Goal: Information Seeking & Learning: Compare options

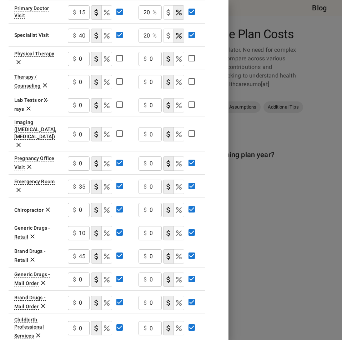
scroll to position [286, 0]
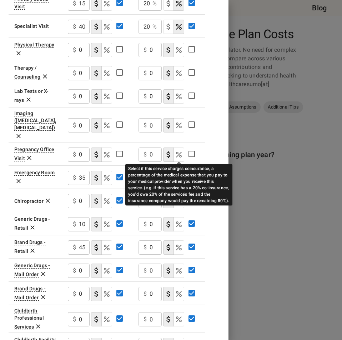
click at [181, 175] on icon "Select if this service charges coinsurance, a percentage of the medical expense…" at bounding box center [179, 178] width 6 height 6
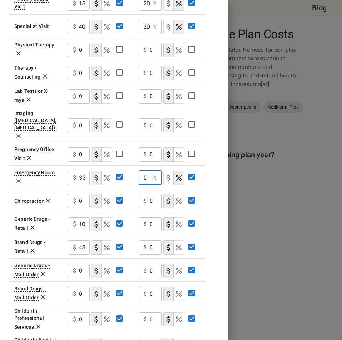
click at [148, 171] on input "0" at bounding box center [144, 178] width 11 height 14
type input "20"
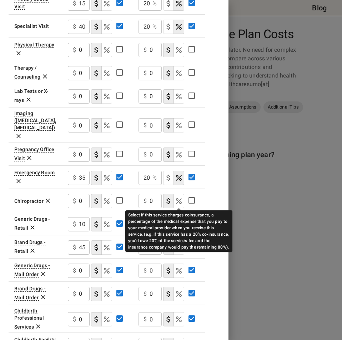
click at [178, 220] on icon "Select if this service charges coinsurance, a percentage of the medical expense…" at bounding box center [179, 224] width 9 height 9
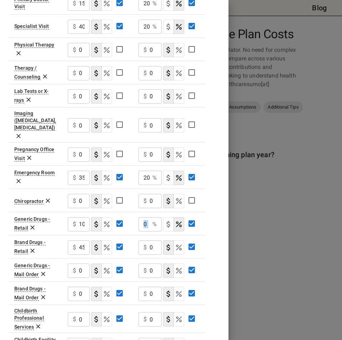
drag, startPoint x: 151, startPoint y: 204, endPoint x: 135, endPoint y: 206, distance: 15.6
click at [135, 212] on td "0 % ​" at bounding box center [169, 223] width 72 height 23
click at [150, 217] on div "0 % ​" at bounding box center [150, 224] width 23 height 14
drag, startPoint x: 146, startPoint y: 204, endPoint x: 142, endPoint y: 203, distance: 4.2
click at [142, 217] on input "0" at bounding box center [144, 224] width 11 height 14
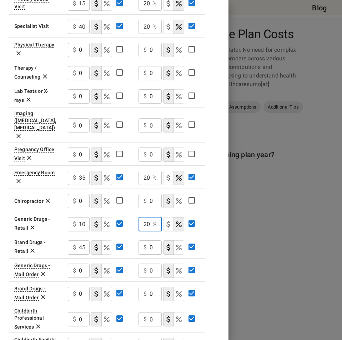
scroll to position [0, 0]
type input "20"
drag, startPoint x: 155, startPoint y: 227, endPoint x: 146, endPoint y: 227, distance: 8.6
click at [146, 240] on div "$ 0 ​" at bounding box center [150, 247] width 23 height 14
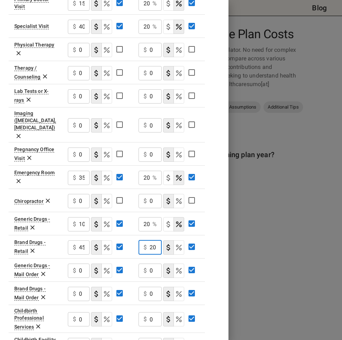
type input "20"
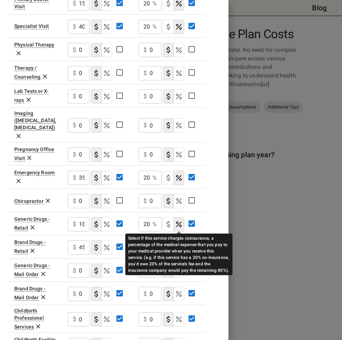
click at [180, 243] on icon "Select if this service charges coinsurance, a percentage of the medical expense…" at bounding box center [179, 247] width 9 height 9
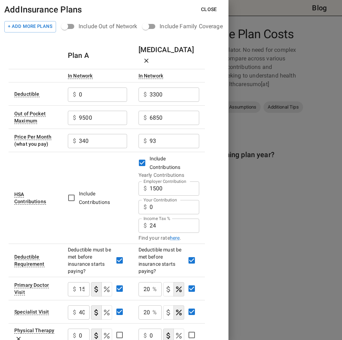
click at [216, 8] on button "Close" at bounding box center [208, 9] width 27 height 13
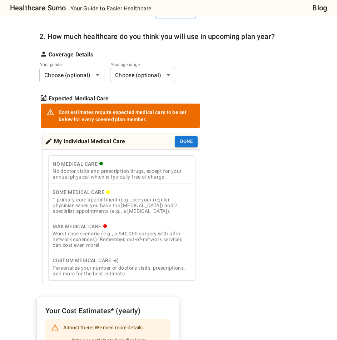
scroll to position [143, 0]
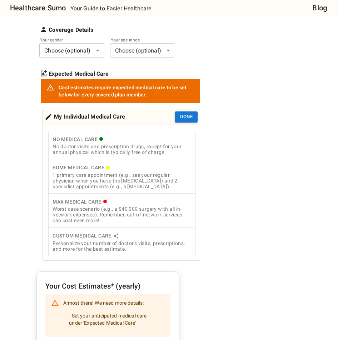
click at [146, 177] on div "1 primary care appointment (e.g., see your regular physician when you have the …" at bounding box center [121, 180] width 139 height 17
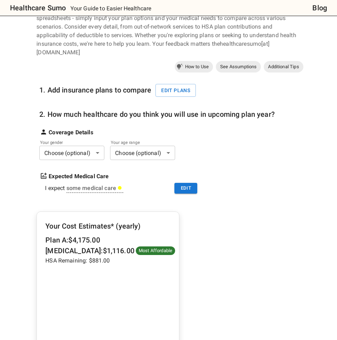
scroll to position [36, 0]
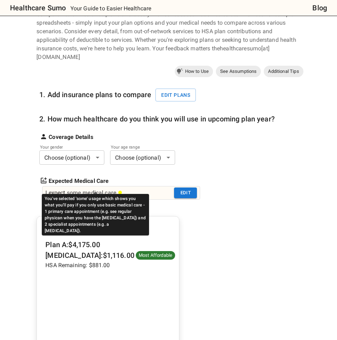
click at [108, 189] on div "some medical care" at bounding box center [95, 193] width 56 height 9
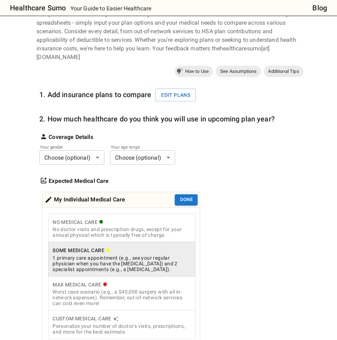
scroll to position [71, 0]
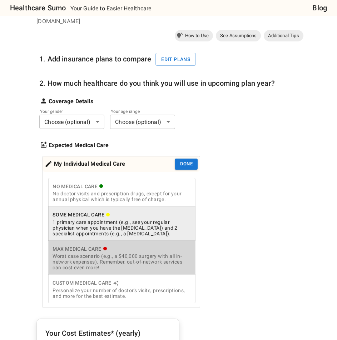
click at [163, 254] on div "Worst case scenario (e.g., a $40,000 surgery with all in-network expenses). Rem…" at bounding box center [121, 261] width 139 height 17
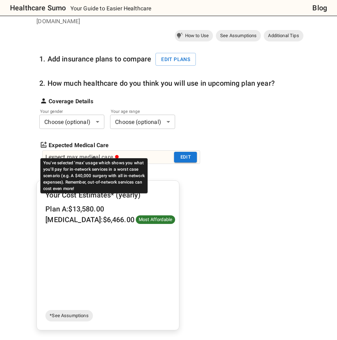
click at [90, 153] on div "max medical care" at bounding box center [93, 157] width 52 height 9
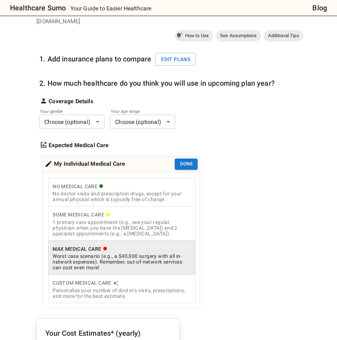
click at [91, 191] on div "No doctor visits and prescription drugs, except for your annual physical which …" at bounding box center [121, 196] width 139 height 11
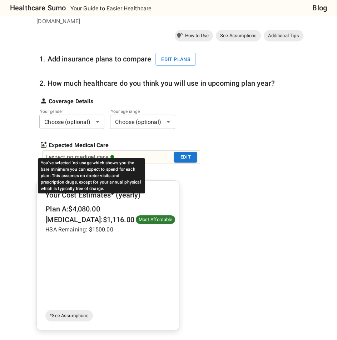
click at [106, 153] on div "no medical care" at bounding box center [90, 157] width 47 height 9
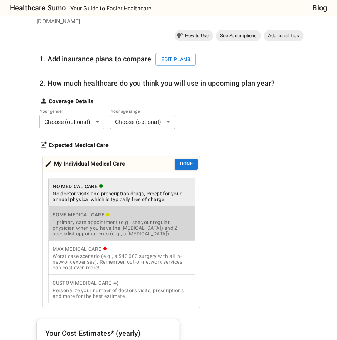
click at [117, 219] on div "1 primary care appointment (e.g., see your regular physician when you have the …" at bounding box center [121, 227] width 139 height 17
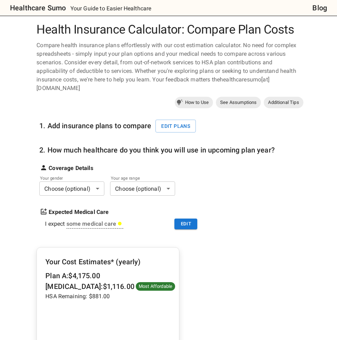
scroll to position [0, 0]
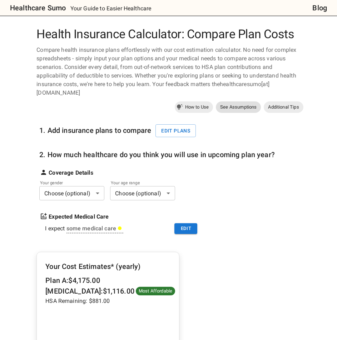
click at [235, 104] on span "See Assumptions" at bounding box center [238, 107] width 45 height 7
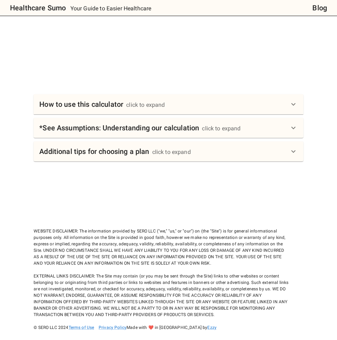
click at [228, 124] on div "click to expand" at bounding box center [221, 128] width 39 height 9
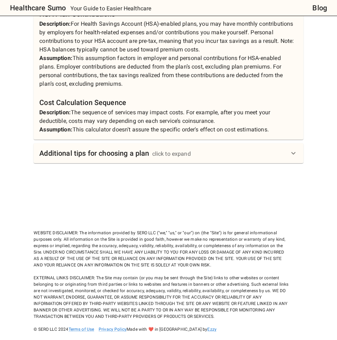
scroll to position [845, 0]
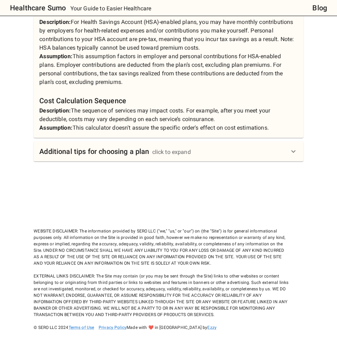
click at [201, 147] on div "Additional tips for choosing a plan click to expand" at bounding box center [163, 151] width 249 height 11
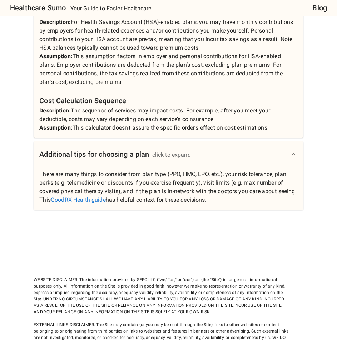
click at [201, 149] on div "Additional tips for choosing a plan click to expand" at bounding box center [163, 154] width 249 height 11
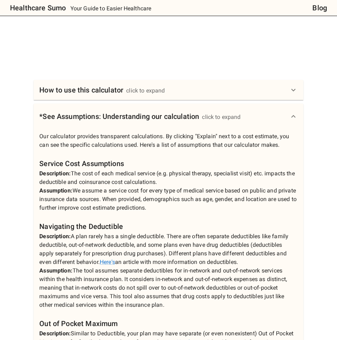
scroll to position [417, 0]
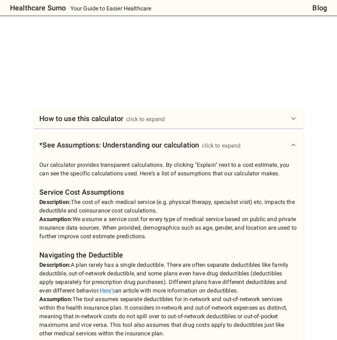
click at [173, 113] on div "How to use this calculator click to expand" at bounding box center [163, 118] width 249 height 11
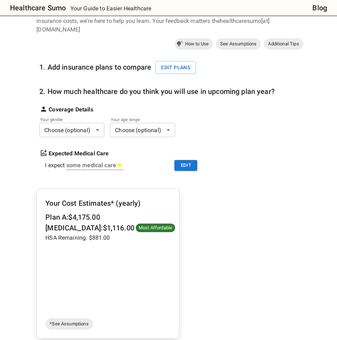
scroll to position [60, 0]
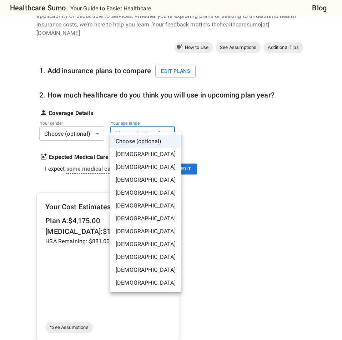
click at [127, 125] on div at bounding box center [171, 170] width 342 height 340
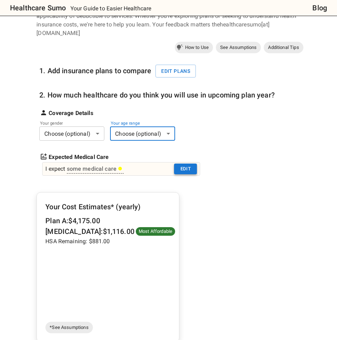
click at [196, 164] on button "Edit" at bounding box center [185, 169] width 23 height 11
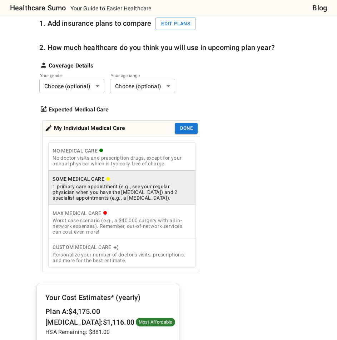
scroll to position [0, 0]
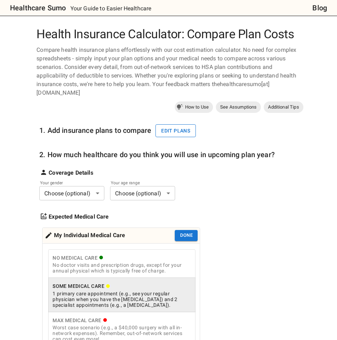
click at [167, 124] on button "Edit plans" at bounding box center [175, 130] width 40 height 13
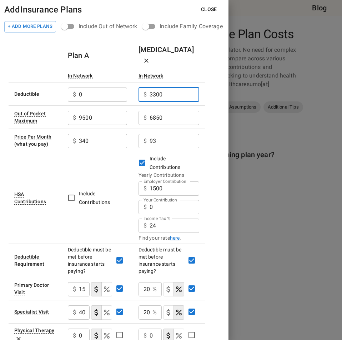
drag, startPoint x: 169, startPoint y: 82, endPoint x: 142, endPoint y: 82, distance: 27.1
click at [142, 87] on div "$ 3300 ​" at bounding box center [169, 94] width 61 height 14
type input "1650"
drag, startPoint x: 171, startPoint y: 110, endPoint x: 141, endPoint y: 111, distance: 30.0
click at [141, 111] on div "$ 6850 ​" at bounding box center [169, 118] width 61 height 14
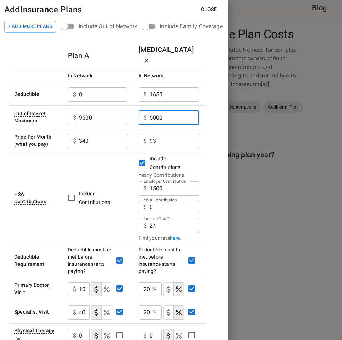
type input "5000"
drag, startPoint x: 110, startPoint y: 106, endPoint x: 58, endPoint y: 107, distance: 51.8
click at [59, 107] on tr "Out of Pocket Maximum $ 9500 ​ $ 5000 ​" at bounding box center [107, 116] width 196 height 23
type input "4750"
drag, startPoint x: 173, startPoint y: 130, endPoint x: 147, endPoint y: 129, distance: 25.7
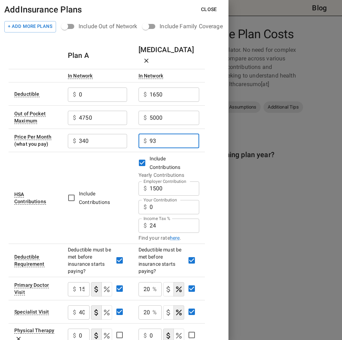
click at [148, 134] on div "$ 93 ​" at bounding box center [169, 141] width 61 height 14
type input "0"
drag, startPoint x: 112, startPoint y: 130, endPoint x: 66, endPoint y: 131, distance: 46.1
click at [66, 131] on td "$ 340 ​" at bounding box center [97, 140] width 71 height 23
type input "20"
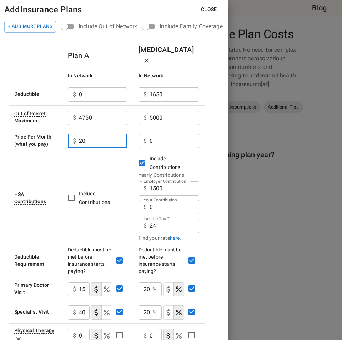
click at [207, 8] on button "Close" at bounding box center [208, 9] width 27 height 13
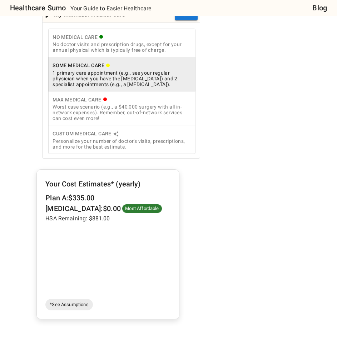
scroll to position [214, 0]
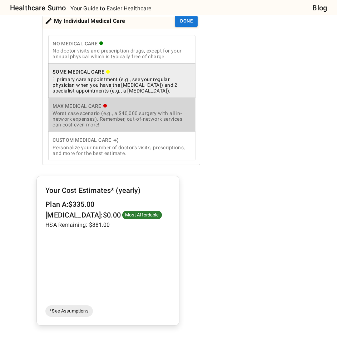
click at [116, 110] on div "Worst case scenario (e.g., a $40,000 surgery with all in-network expenses). Rem…" at bounding box center [121, 118] width 139 height 17
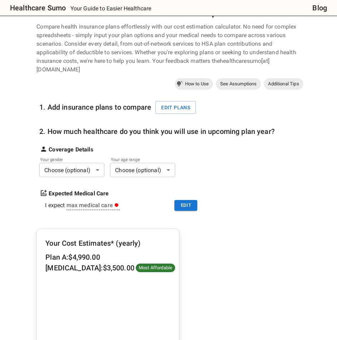
scroll to position [36, 0]
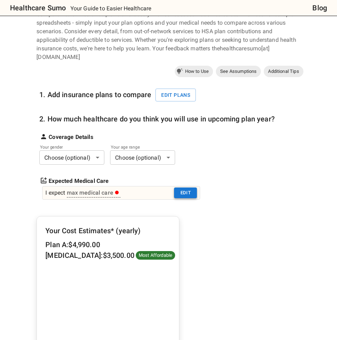
click at [185, 187] on button "Edit" at bounding box center [185, 192] width 23 height 11
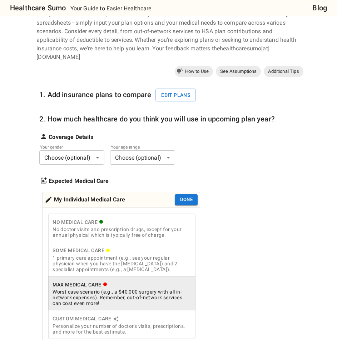
scroll to position [107, 0]
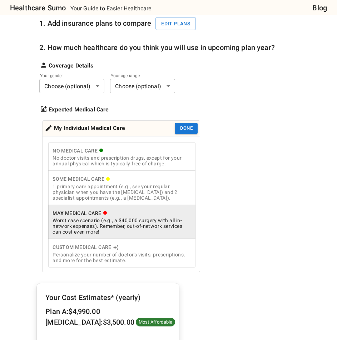
click at [152, 243] on div "Custom Medical Care" at bounding box center [121, 247] width 139 height 9
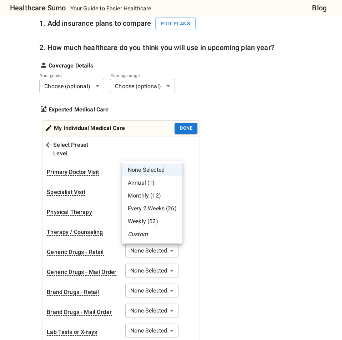
click at [167, 189] on li "Annual (1)" at bounding box center [152, 182] width 60 height 13
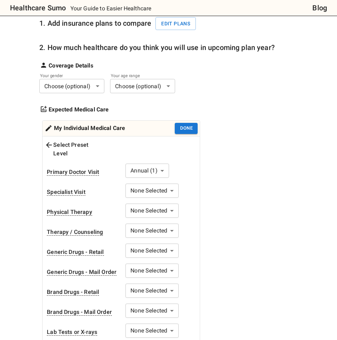
click at [170, 181] on div "Select Preset Level Primary Doctor Visit Annual (1) * ​ Specialist Visit None S…" at bounding box center [120, 299] width 157 height 326
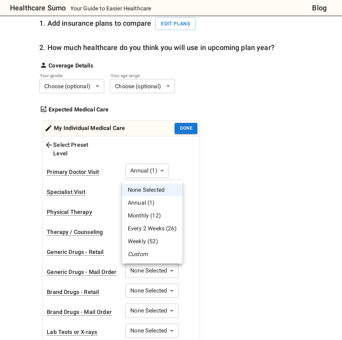
click at [164, 206] on li "Annual (1)" at bounding box center [152, 202] width 60 height 13
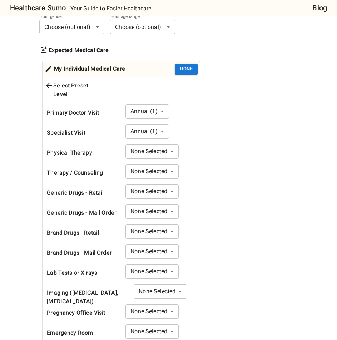
scroll to position [179, 0]
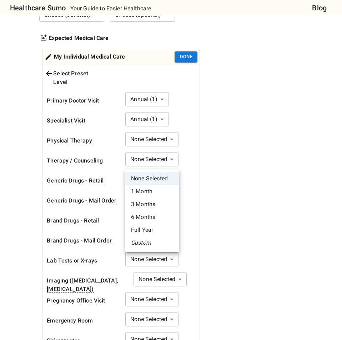
click at [158, 194] on li "1 Month" at bounding box center [152, 191] width 54 height 13
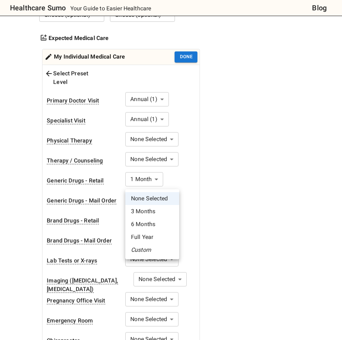
click at [172, 186] on div at bounding box center [171, 170] width 342 height 340
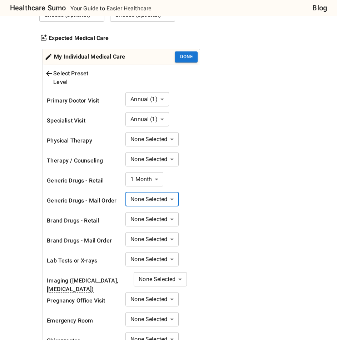
click at [226, 221] on div "1. Add insurance plans to compare Edit plans 2. How much healthcare do you thin…" at bounding box center [156, 163] width 235 height 455
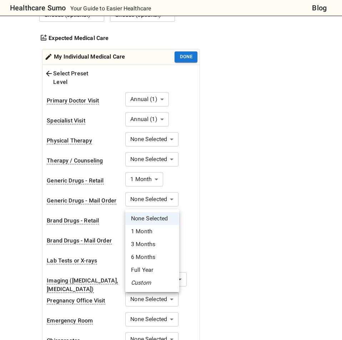
click at [160, 246] on li "3 Months" at bounding box center [152, 244] width 54 height 13
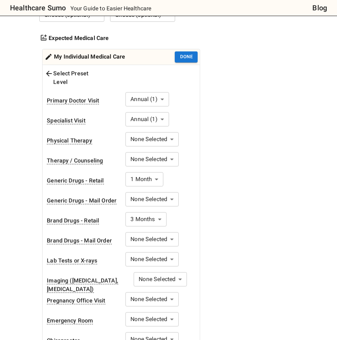
click at [225, 222] on div "1. Add insurance plans to compare Edit plans 2. How much healthcare do you thin…" at bounding box center [156, 163] width 235 height 455
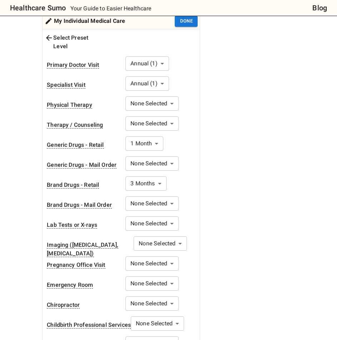
scroll to position [250, 0]
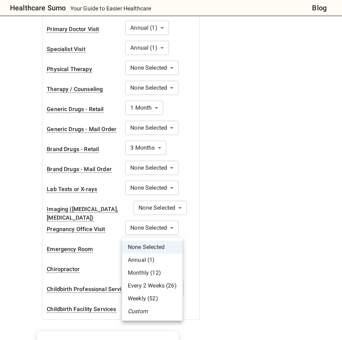
click at [154, 257] on li "Annual (1)" at bounding box center [152, 260] width 60 height 13
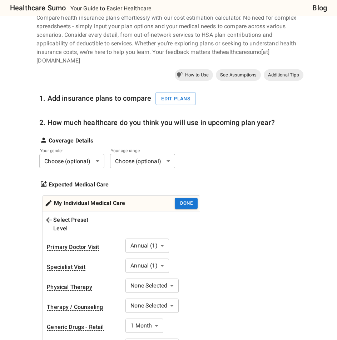
scroll to position [0, 0]
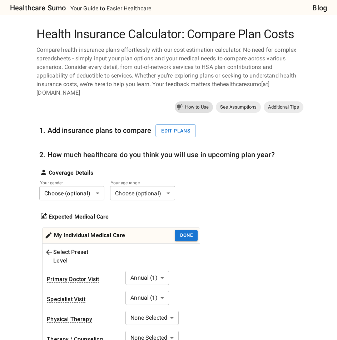
click at [195, 104] on span "How to Use" at bounding box center [197, 107] width 32 height 7
